Goal: Navigation & Orientation: Find specific page/section

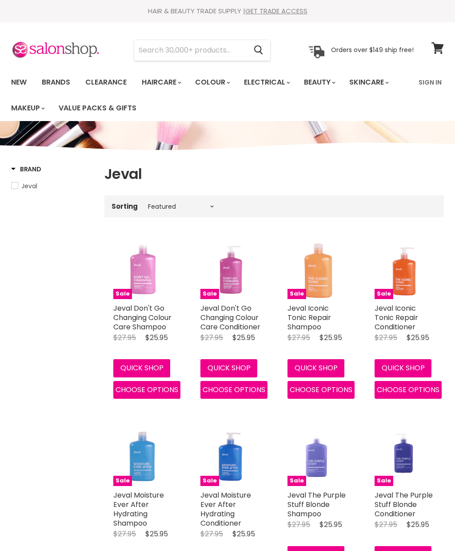
select select "manual"
click at [112, 109] on link "Value Packs & Gifts" at bounding box center [97, 108] width 91 height 19
click at [60, 80] on link "Brands" at bounding box center [56, 82] width 42 height 19
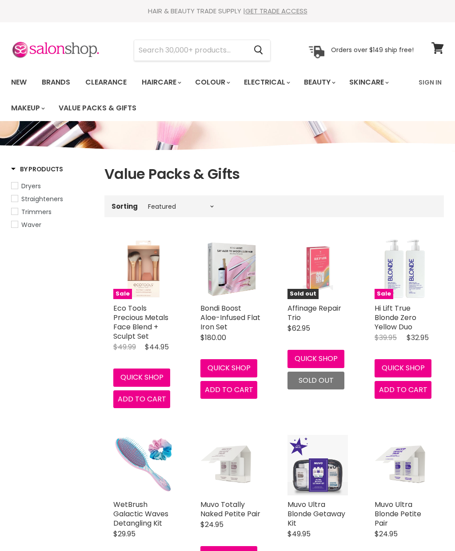
select select "manual"
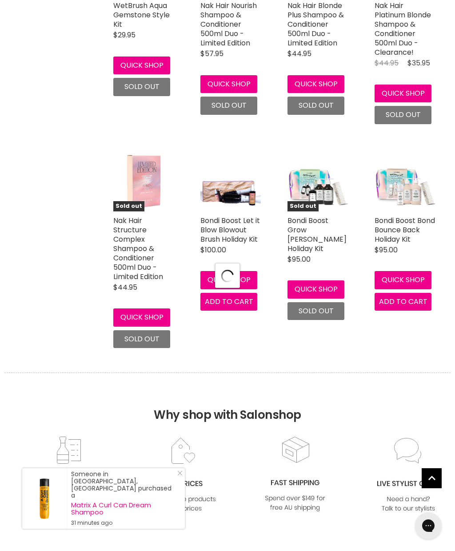
select select "manual"
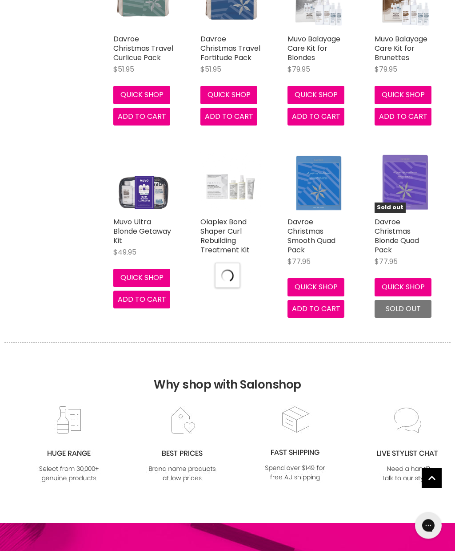
select select "manual"
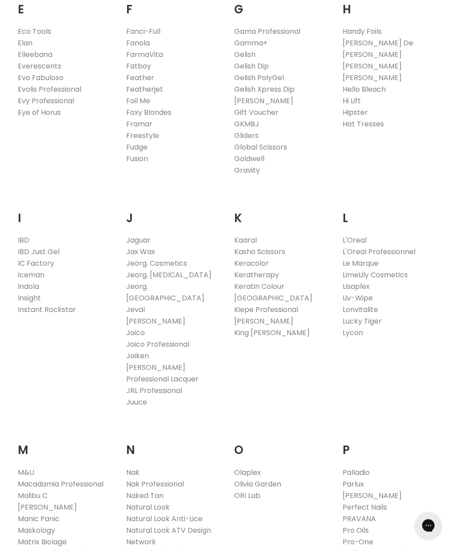
scroll to position [616, 0]
click at [138, 304] on link "Jeval" at bounding box center [135, 309] width 19 height 10
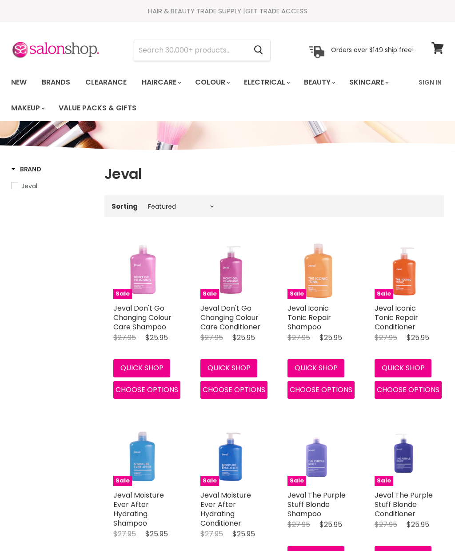
select select "manual"
